Goal: Task Accomplishment & Management: Manage account settings

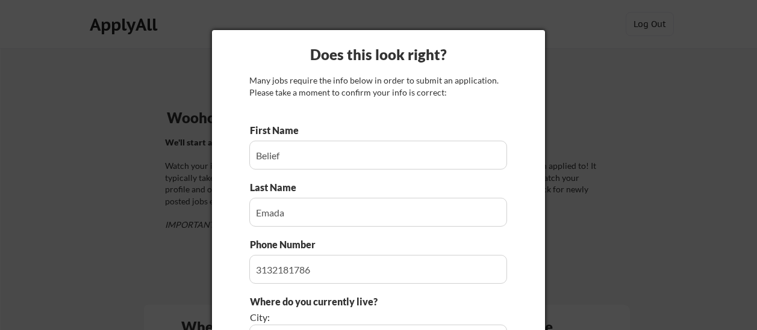
select select ""[US_STATE]""
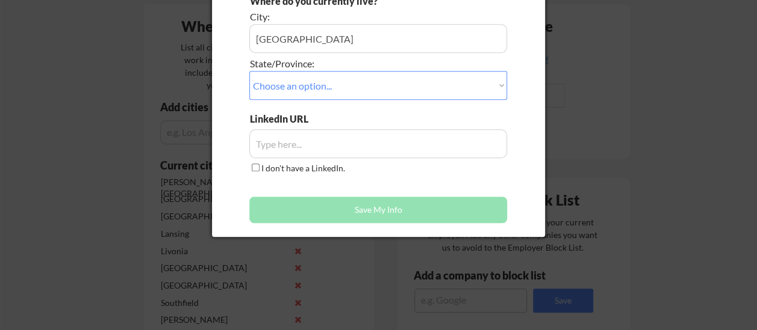
select select ""[US_STATE]""
click at [257, 168] on input "I don't have a LinkedIn." at bounding box center [256, 168] width 8 height 8
checkbox input "true"
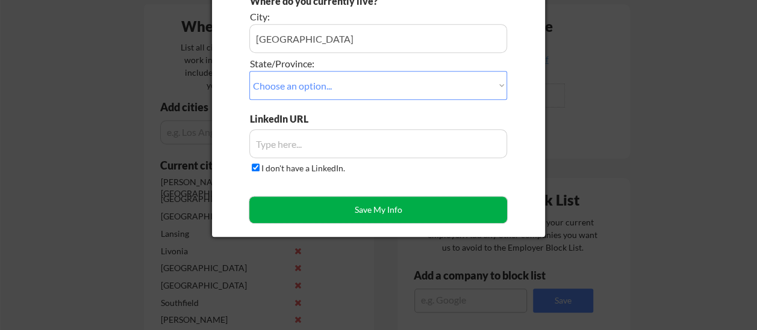
click at [271, 213] on button "Save My Info" at bounding box center [378, 210] width 258 height 26
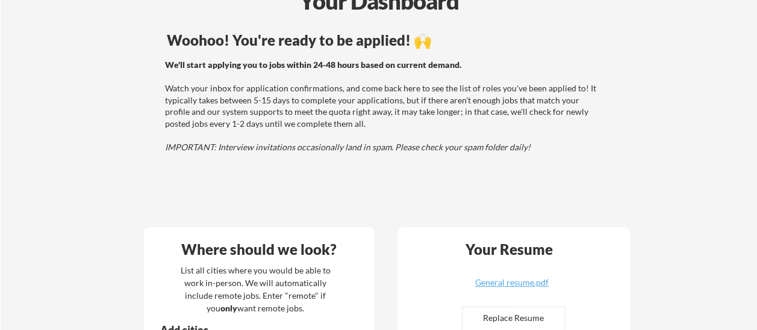
scroll to position [0, 0]
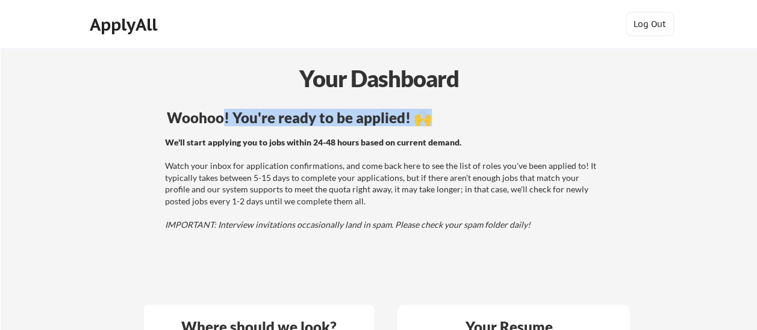
drag, startPoint x: 243, startPoint y: 106, endPoint x: 223, endPoint y: 137, distance: 36.6
click at [223, 137] on div "Woohoo! You're ready to be applied! 🙌 We'll start applying you to jobs within 2…" at bounding box center [384, 201] width 486 height 192
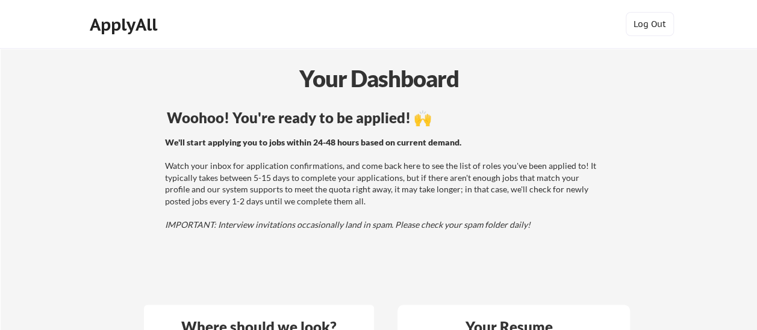
drag, startPoint x: 223, startPoint y: 137, endPoint x: 196, endPoint y: 101, distance: 44.7
